Goal: Task Accomplishment & Management: Manage account settings

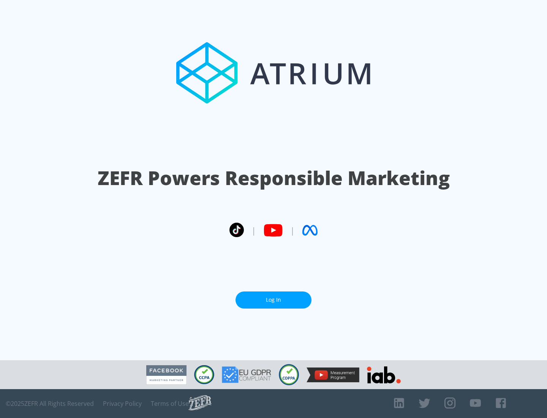
click at [274, 300] on link "Log In" at bounding box center [274, 300] width 76 height 17
